Goal: Information Seeking & Learning: Understand process/instructions

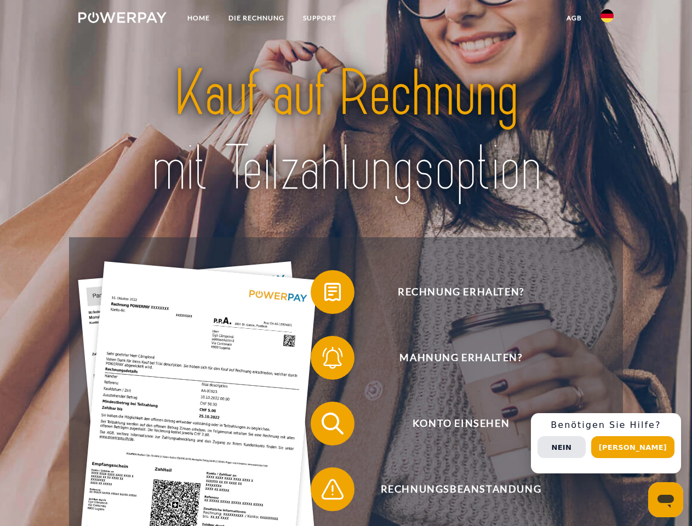
click at [122, 19] on img at bounding box center [122, 17] width 88 height 11
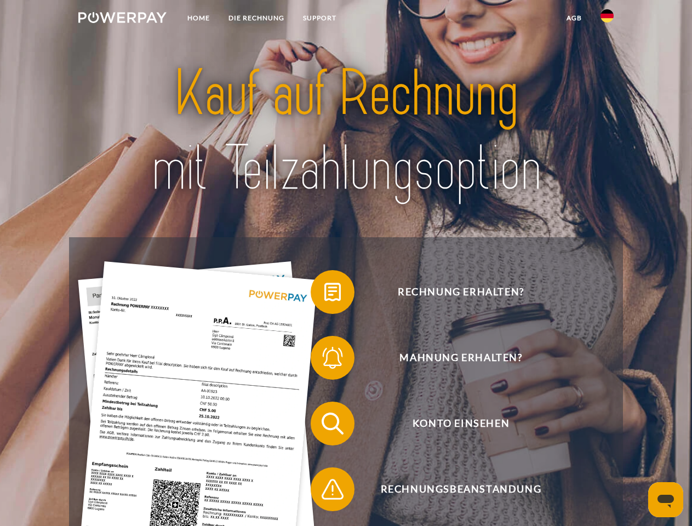
click at [607, 19] on img at bounding box center [606, 15] width 13 height 13
click at [574, 18] on link "agb" at bounding box center [574, 18] width 34 height 20
click at [324, 294] on span at bounding box center [316, 292] width 55 height 55
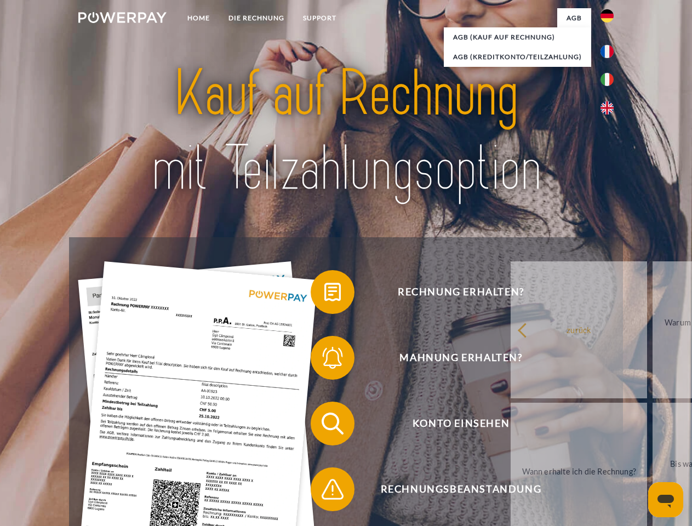
click at [324, 360] on span at bounding box center [316, 357] width 55 height 55
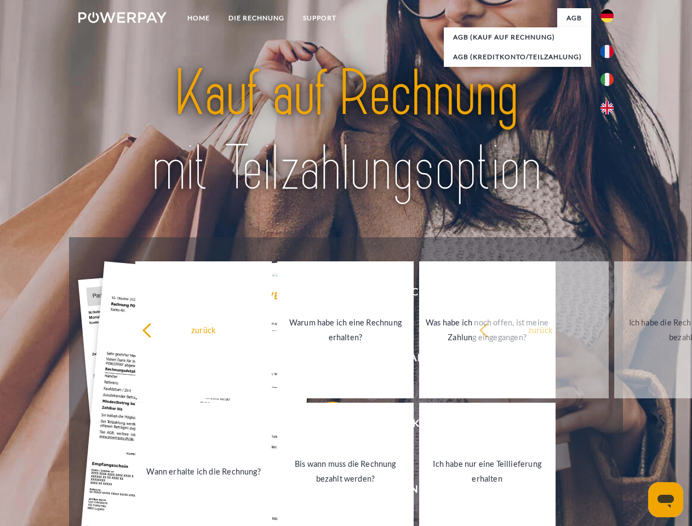
click at [324, 426] on link "Bis wann muss die Rechnung bezahlt werden?" at bounding box center [345, 471] width 136 height 137
click at [324, 491] on span at bounding box center [316, 489] width 55 height 55
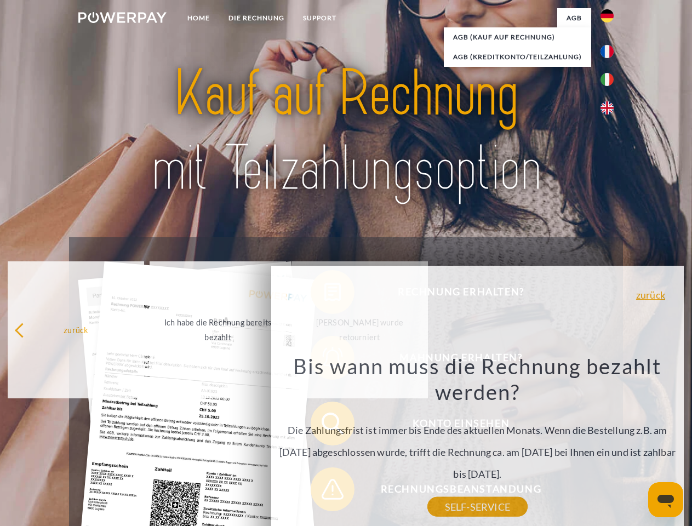
click at [610, 443] on div "Rechnung erhalten? Mahnung erhalten? Konto einsehen" at bounding box center [345, 456] width 553 height 438
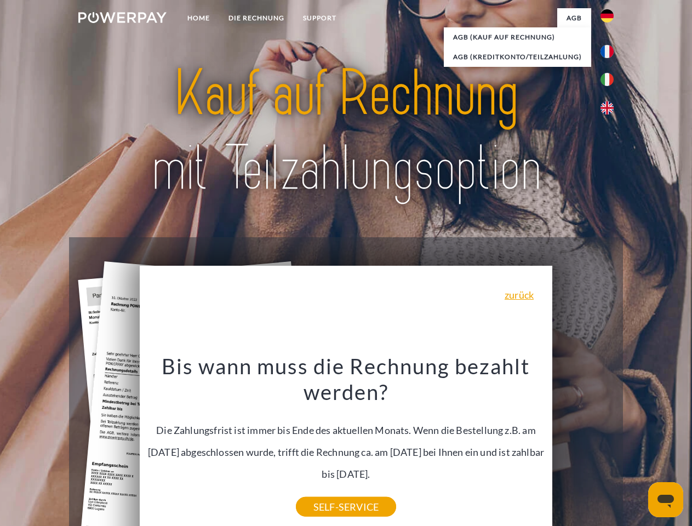
click at [583, 445] on span "Konto einsehen" at bounding box center [461, 424] width 268 height 44
click at [637, 447] on header "Home DIE RECHNUNG SUPPORT" at bounding box center [346, 378] width 692 height 757
